Goal: Communication & Community: Answer question/provide support

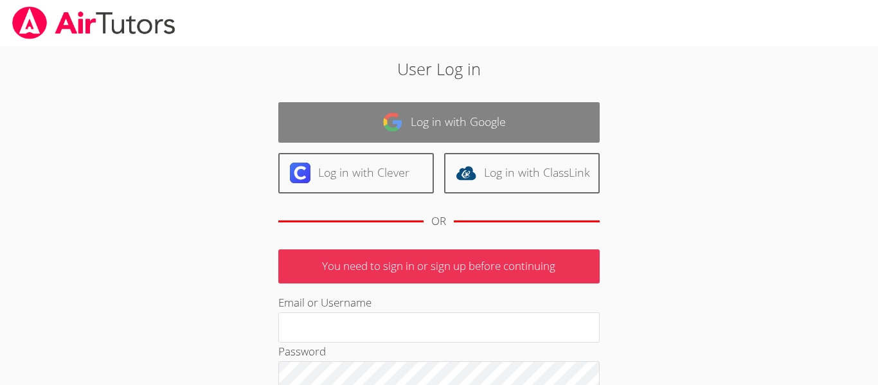
click at [393, 137] on link "Log in with Google" at bounding box center [438, 122] width 321 height 41
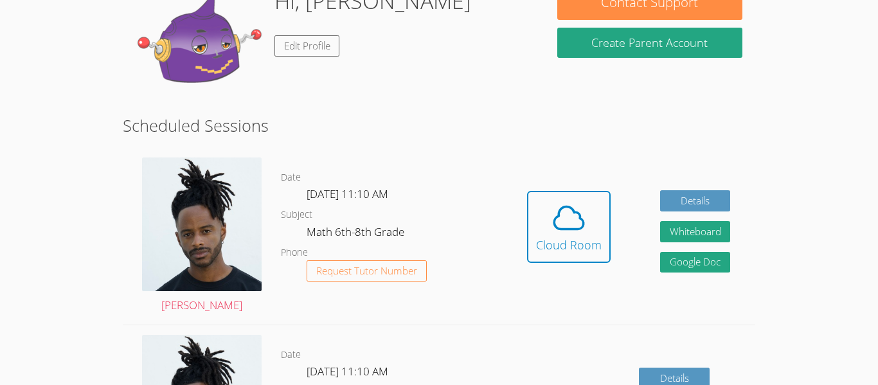
scroll to position [145, 0]
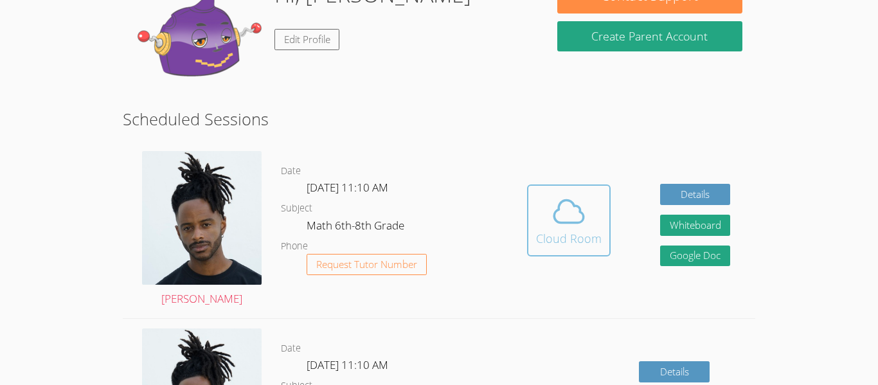
click at [538, 222] on span at bounding box center [569, 212] width 66 height 36
click at [606, 212] on button "Cloud Room" at bounding box center [569, 221] width 84 height 72
click at [554, 252] on button "Cloud Room" at bounding box center [569, 221] width 84 height 72
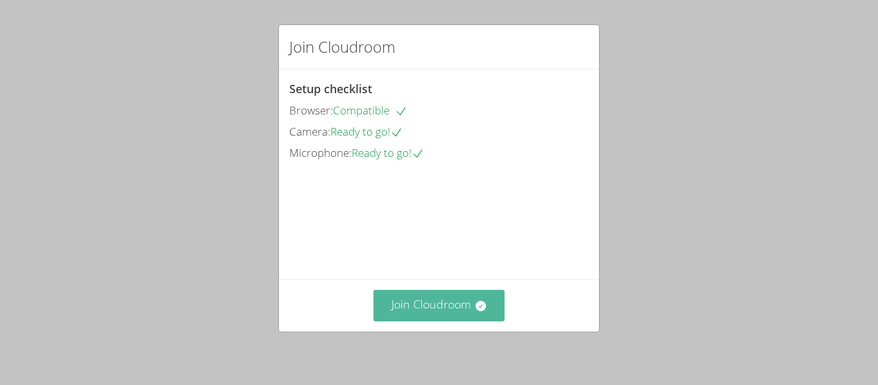
click at [467, 316] on button "Join Cloudroom" at bounding box center [440, 306] width 132 height 32
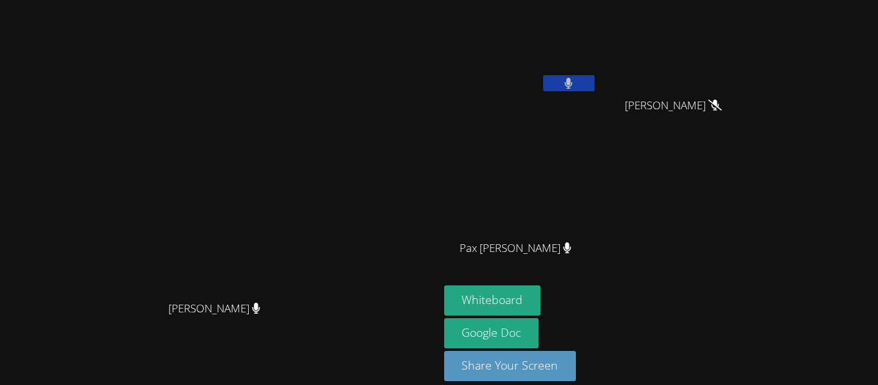
click at [566, 77] on button at bounding box center [568, 83] width 51 height 16
click at [579, 84] on video at bounding box center [520, 48] width 153 height 86
click at [587, 87] on button at bounding box center [568, 83] width 51 height 16
click at [595, 83] on button at bounding box center [568, 83] width 51 height 16
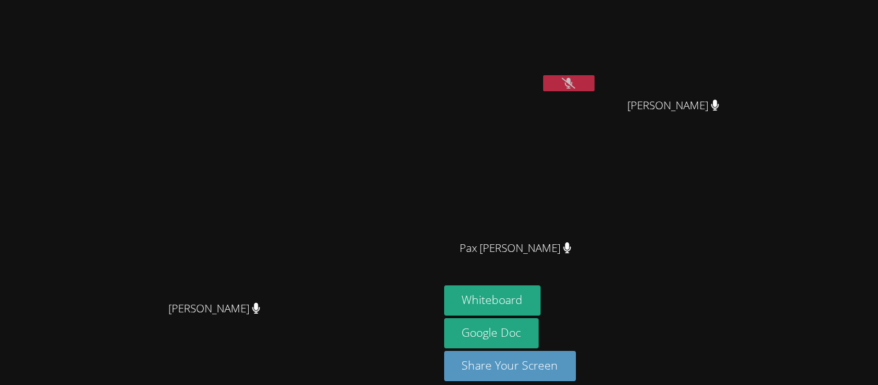
click at [595, 84] on button at bounding box center [568, 83] width 51 height 16
click at [595, 85] on button at bounding box center [568, 83] width 51 height 16
click at [595, 82] on button at bounding box center [568, 83] width 51 height 16
click at [595, 76] on button at bounding box center [568, 83] width 51 height 16
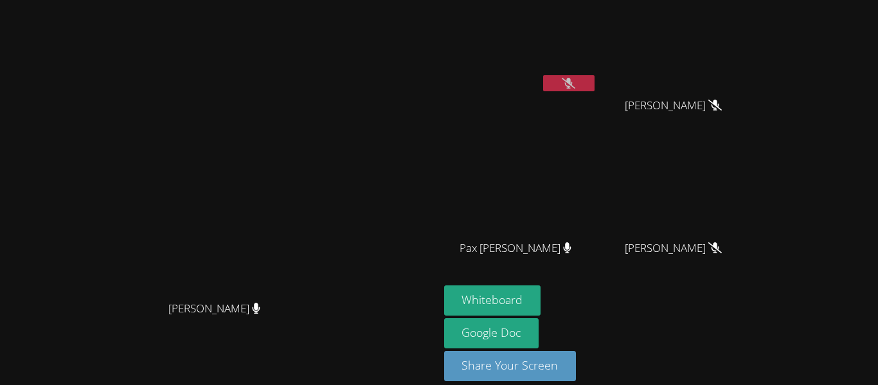
click at [595, 76] on button at bounding box center [568, 83] width 51 height 16
click at [541, 302] on button "Whiteboard" at bounding box center [492, 300] width 97 height 30
click at [595, 82] on button at bounding box center [568, 83] width 51 height 16
click at [541, 307] on button "Whiteboard" at bounding box center [492, 300] width 97 height 30
click at [595, 82] on button at bounding box center [568, 83] width 51 height 16
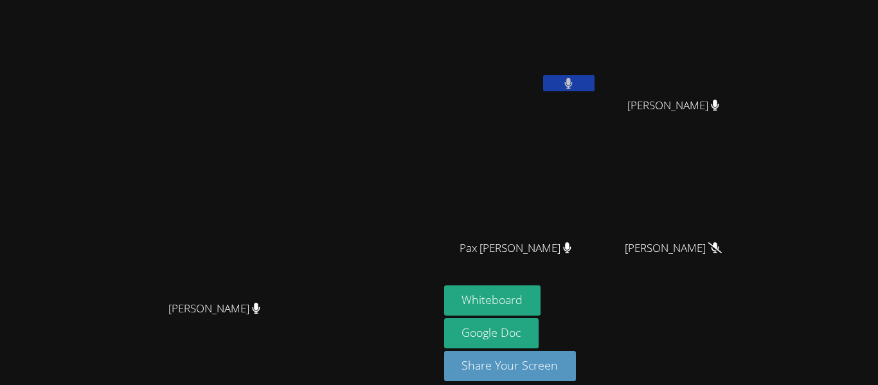
click at [595, 80] on button at bounding box center [568, 83] width 51 height 16
click at [575, 78] on icon at bounding box center [569, 83] width 14 height 11
click at [595, 86] on button at bounding box center [568, 83] width 51 height 16
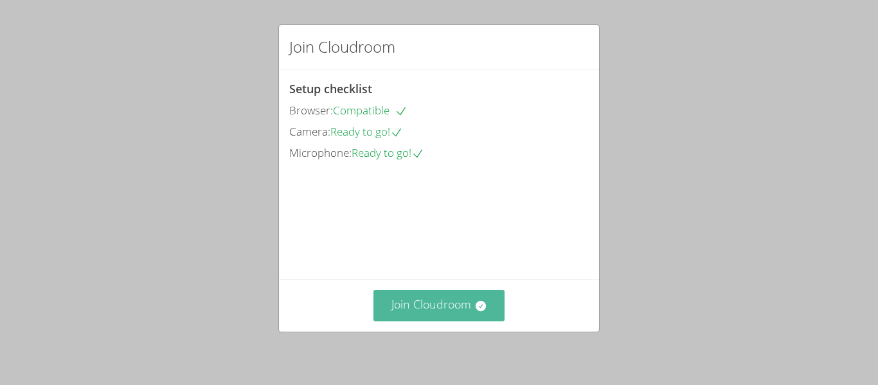
click at [460, 312] on button "Join Cloudroom" at bounding box center [440, 306] width 132 height 32
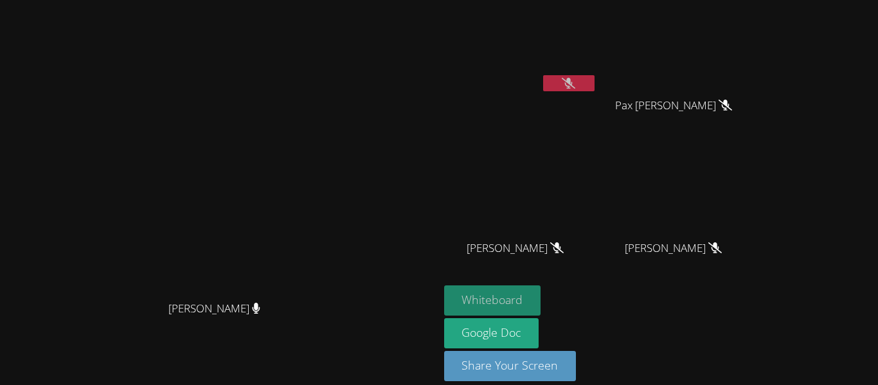
click at [541, 306] on button "Whiteboard" at bounding box center [492, 300] width 97 height 30
click at [541, 308] on button "Whiteboard" at bounding box center [492, 300] width 97 height 30
click at [444, 285] on button "Whiteboard" at bounding box center [492, 300] width 97 height 30
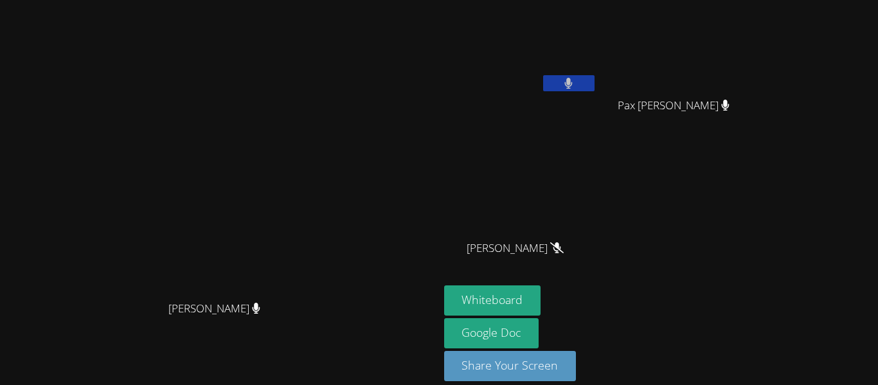
click at [573, 81] on icon at bounding box center [569, 83] width 8 height 11
click at [597, 8] on video at bounding box center [520, 48] width 153 height 86
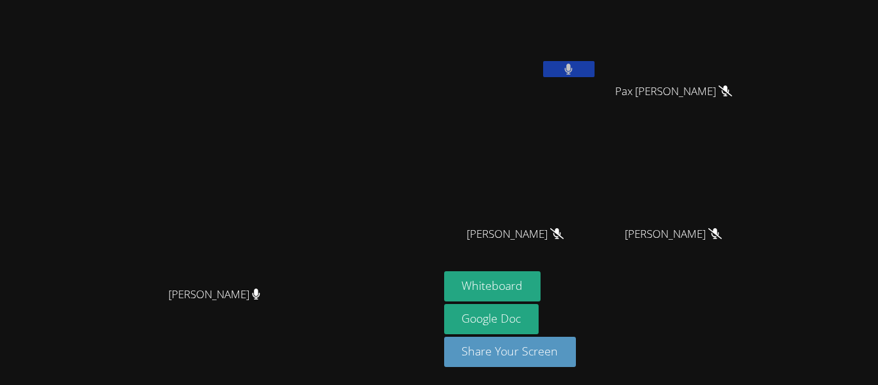
click at [573, 73] on icon at bounding box center [569, 69] width 8 height 11
click at [543, 61] on button at bounding box center [568, 69] width 51 height 16
click at [595, 69] on button at bounding box center [568, 69] width 51 height 16
click at [595, 74] on button at bounding box center [568, 69] width 51 height 16
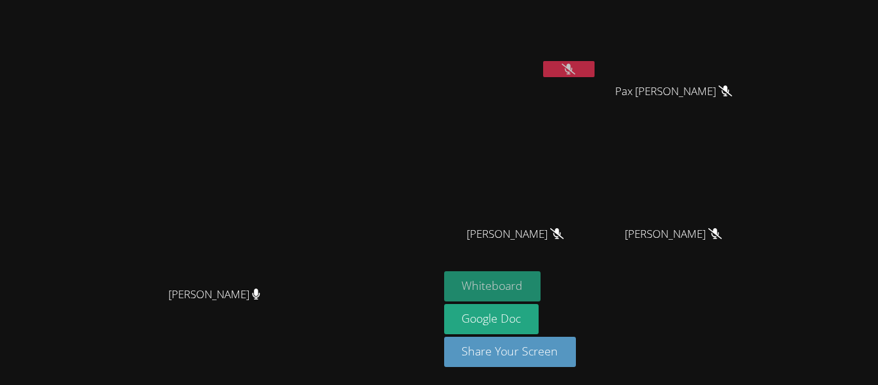
click at [541, 293] on button "Whiteboard" at bounding box center [492, 286] width 97 height 30
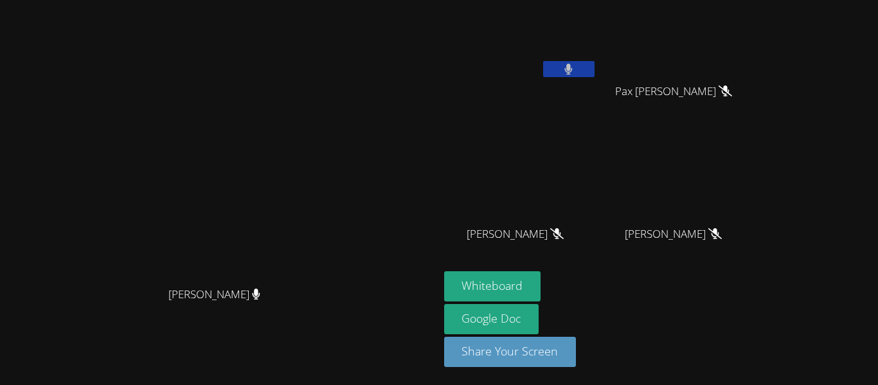
click at [573, 65] on icon at bounding box center [569, 69] width 8 height 11
click at [587, 70] on button at bounding box center [568, 69] width 51 height 16
click at [585, 78] on div at bounding box center [568, 70] width 51 height 19
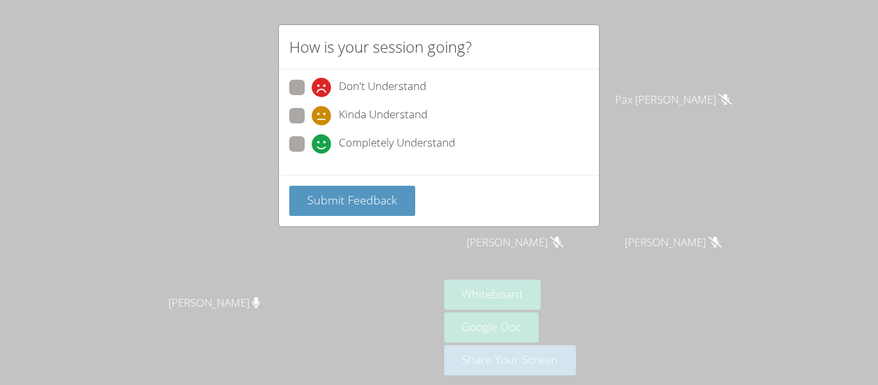
click at [307, 78] on div "Don't Understand Kinda Understand Completely Understand" at bounding box center [439, 121] width 320 height 105
click at [310, 89] on label "Don't Understand" at bounding box center [357, 88] width 137 height 17
click at [312, 89] on input "Don't Understand" at bounding box center [317, 85] width 11 height 11
radio input "true"
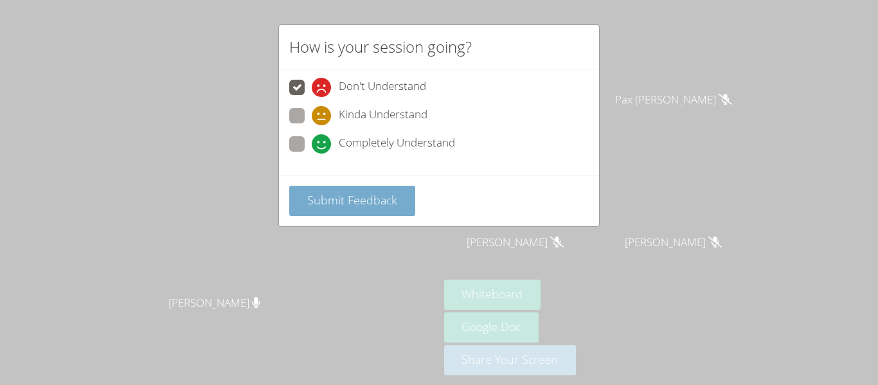
click at [349, 190] on button "Submit Feedback" at bounding box center [352, 201] width 126 height 30
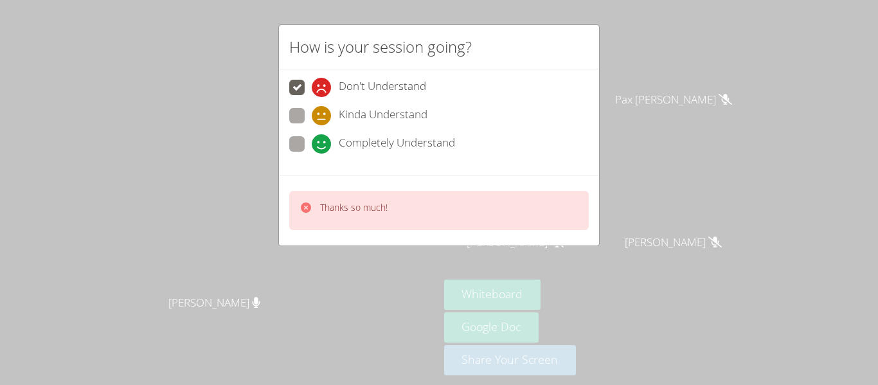
click at [626, 81] on div "How is your session going? Don't Understand Kinda Understand Completely Underst…" at bounding box center [439, 192] width 878 height 385
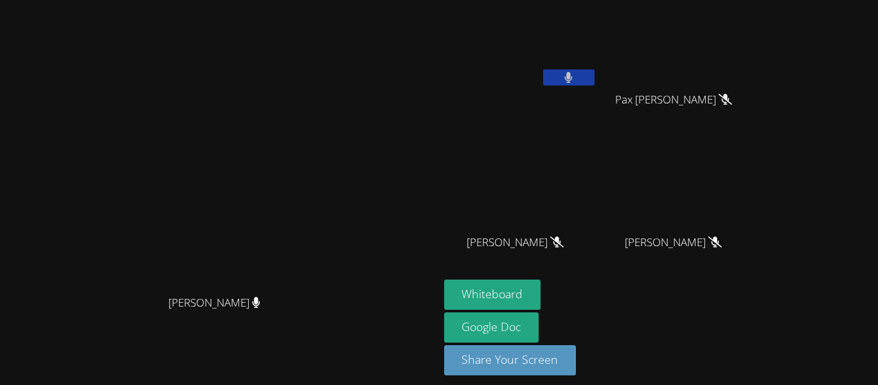
click at [597, 33] on video at bounding box center [520, 42] width 153 height 86
click at [573, 77] on icon at bounding box center [569, 77] width 8 height 11
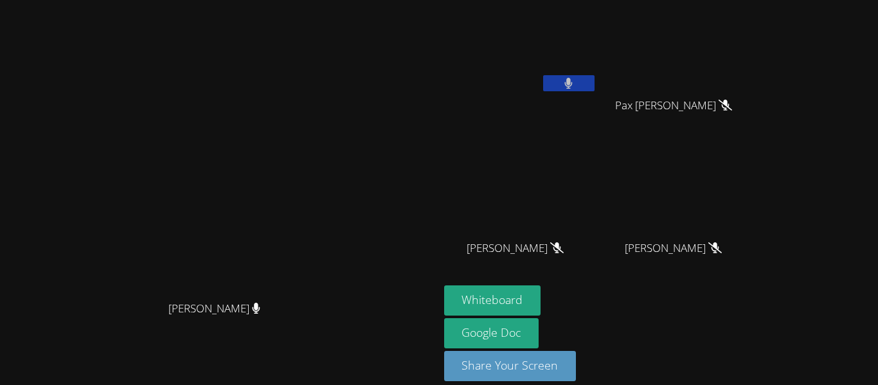
click at [543, 75] on button at bounding box center [568, 83] width 51 height 16
